Goal: Find specific page/section: Find specific page/section

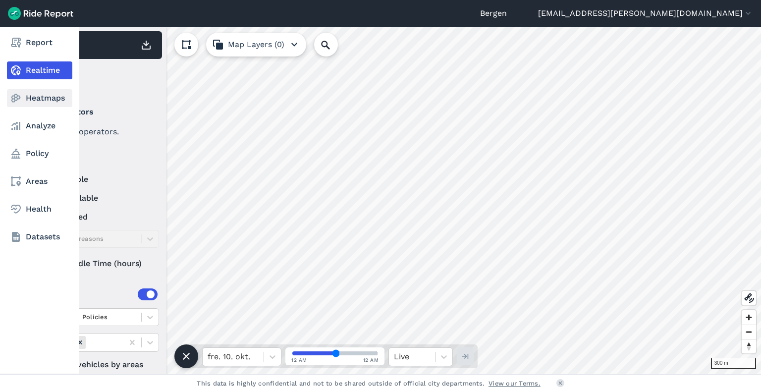
click at [50, 96] on link "Heatmaps" at bounding box center [39, 98] width 65 height 18
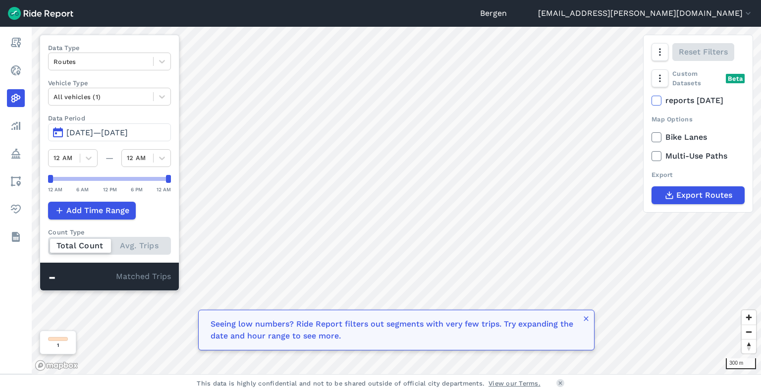
click at [97, 128] on span "[DATE]—[DATE]" at bounding box center [96, 132] width 61 height 9
click at [587, 321] on icon "button" at bounding box center [586, 319] width 8 height 8
